Goal: Find specific page/section: Find specific page/section

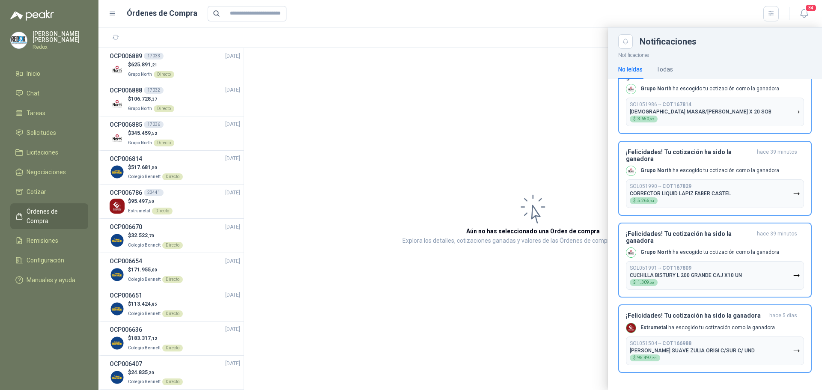
scroll to position [2282, 0]
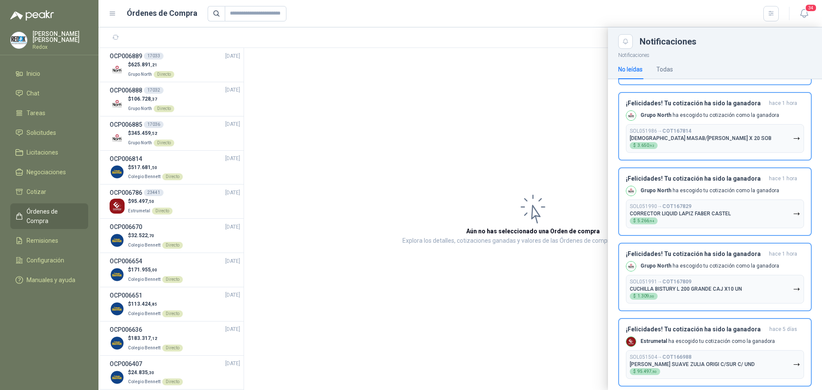
click at [43, 212] on span "Órdenes de Compra" at bounding box center [54, 216] width 54 height 19
click at [176, 71] on div at bounding box center [460, 208] width 724 height 363
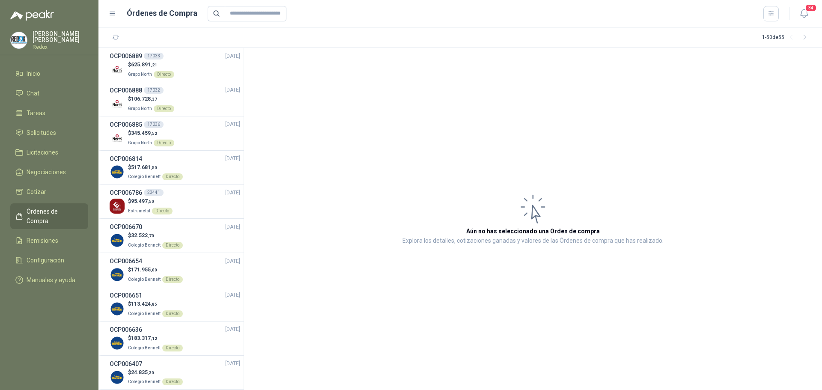
click at [176, 71] on div "$ 625.891 ,21 Grupo North Directo" at bounding box center [175, 70] width 131 height 18
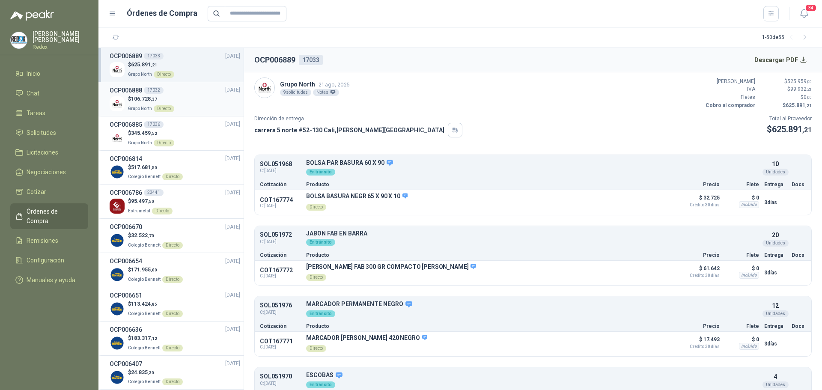
click at [176, 108] on div "$ 106.728 ,37 Grupo North Directo" at bounding box center [175, 104] width 131 height 18
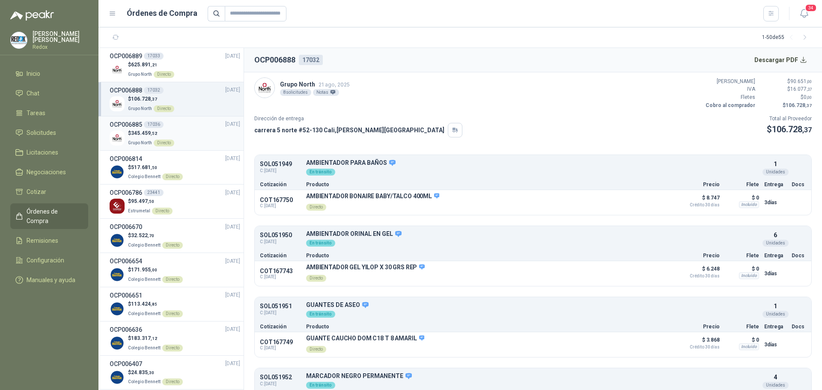
click at [165, 142] on div "Directo" at bounding box center [164, 143] width 21 height 7
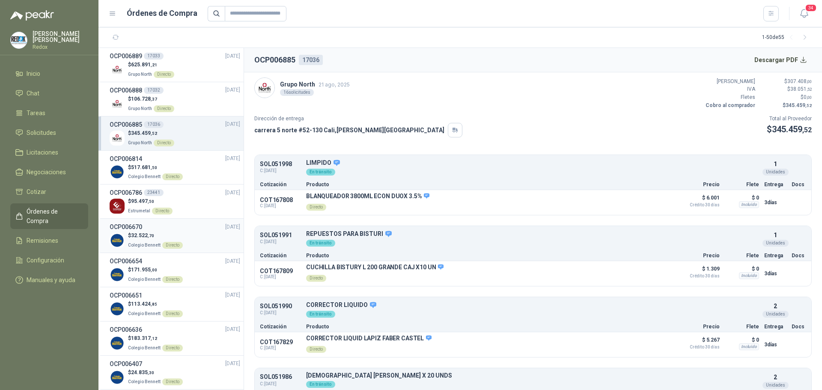
click at [171, 233] on p "$ 32.522 ,70" at bounding box center [155, 236] width 55 height 8
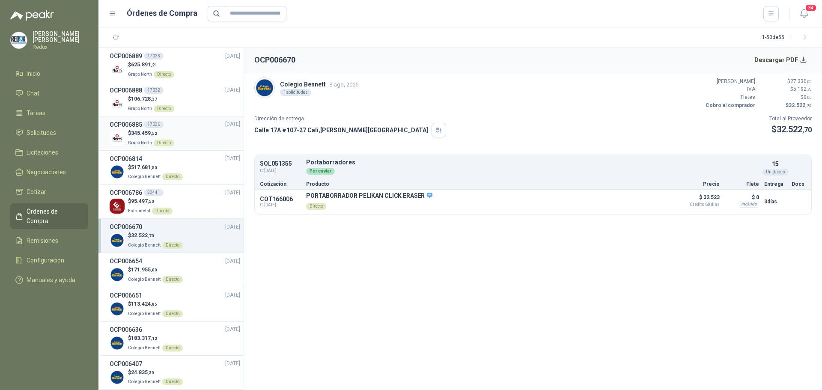
click at [164, 142] on div "Directo" at bounding box center [164, 143] width 21 height 7
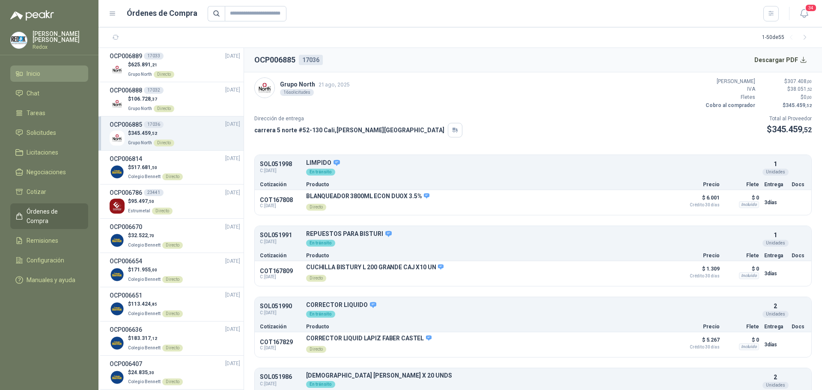
click at [26, 67] on link "Inicio" at bounding box center [49, 74] width 78 height 16
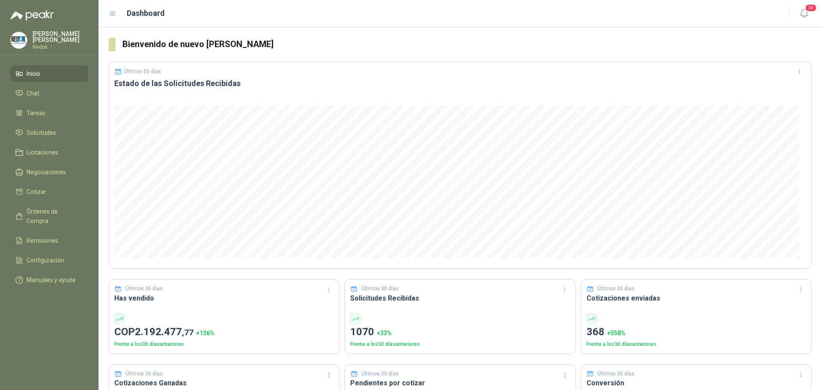
click at [41, 40] on div "[PERSON_NAME] Redox" at bounding box center [61, 40] width 56 height 19
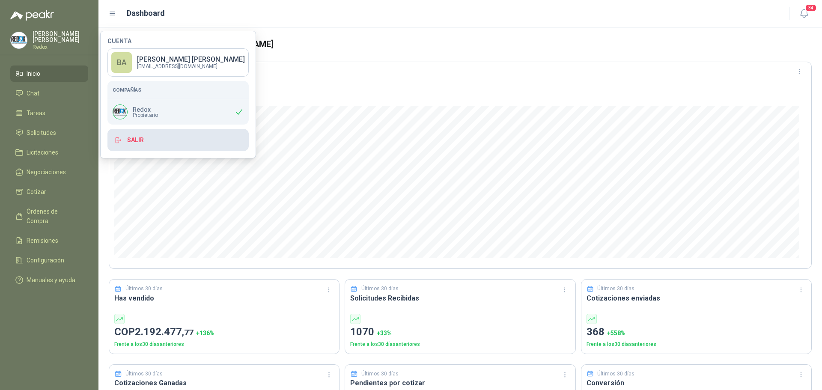
click at [136, 138] on button "Salir" at bounding box center [177, 140] width 141 height 22
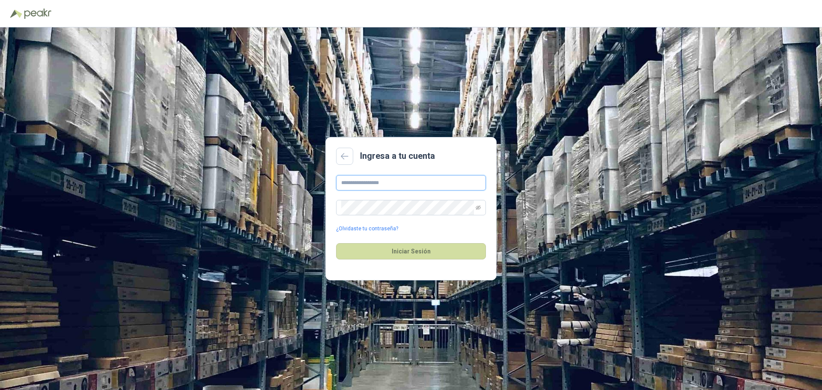
type input "**********"
click at [403, 250] on button "Iniciar Sesión" at bounding box center [411, 251] width 150 height 16
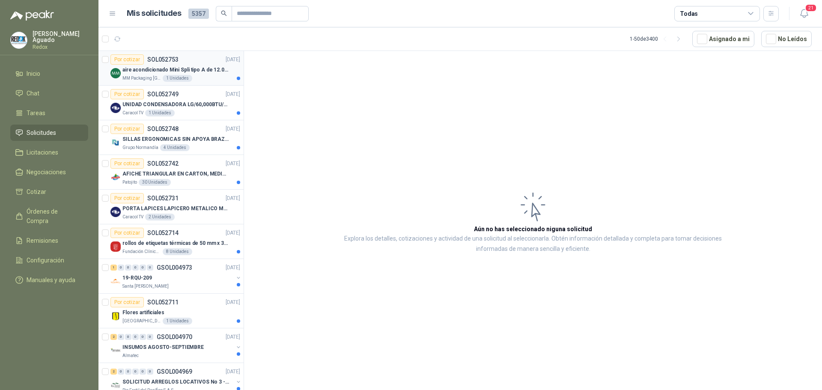
click at [183, 65] on div "aire acondicionado Mini Spli tipo A de 12.000 BTU." at bounding box center [181, 70] width 118 height 10
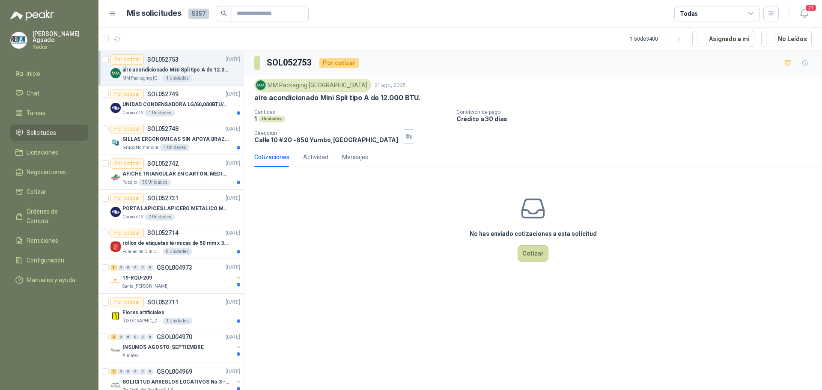
click at [300, 97] on p "aire acondicionado Mini Spli tipo A de 12.000 BTU." at bounding box center [337, 97] width 166 height 9
copy p "aire acondicionado Mini Spli tipo A de 12.000 BTU."
click at [38, 45] on p "Redox" at bounding box center [61, 47] width 56 height 5
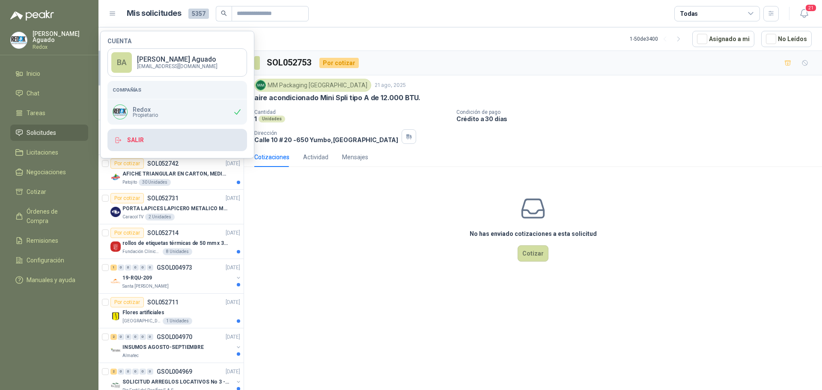
click at [133, 141] on button "Salir" at bounding box center [177, 140] width 140 height 22
